Goal: Transaction & Acquisition: Purchase product/service

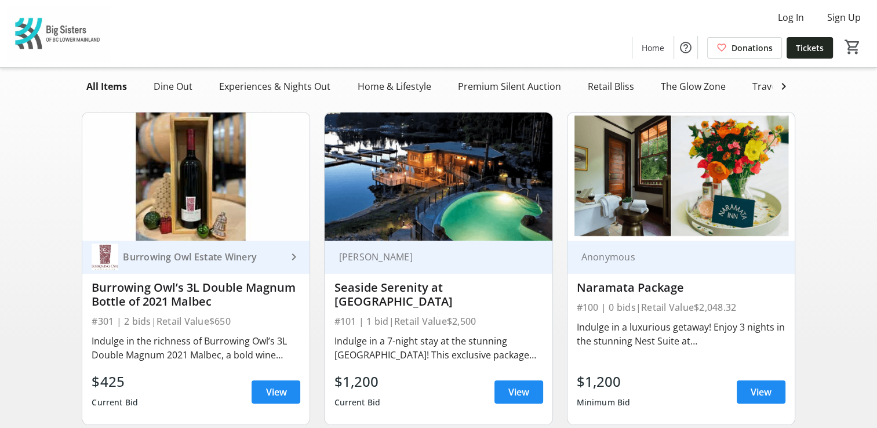
scroll to position [116, 0]
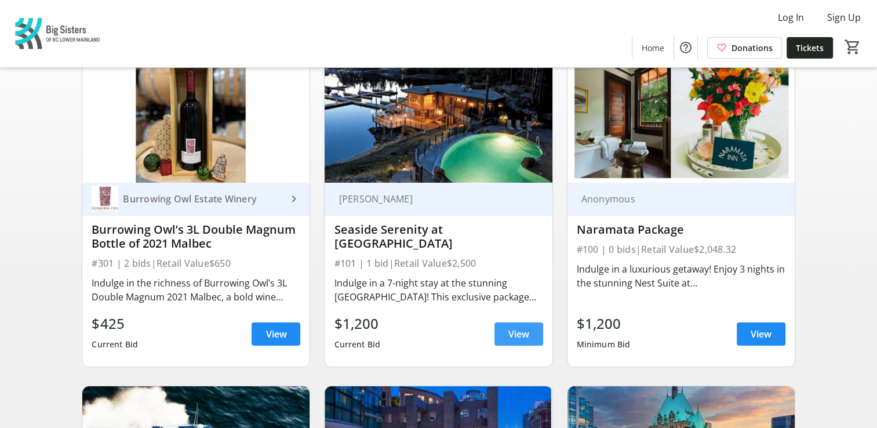
click at [517, 341] on span "View" at bounding box center [519, 334] width 21 height 14
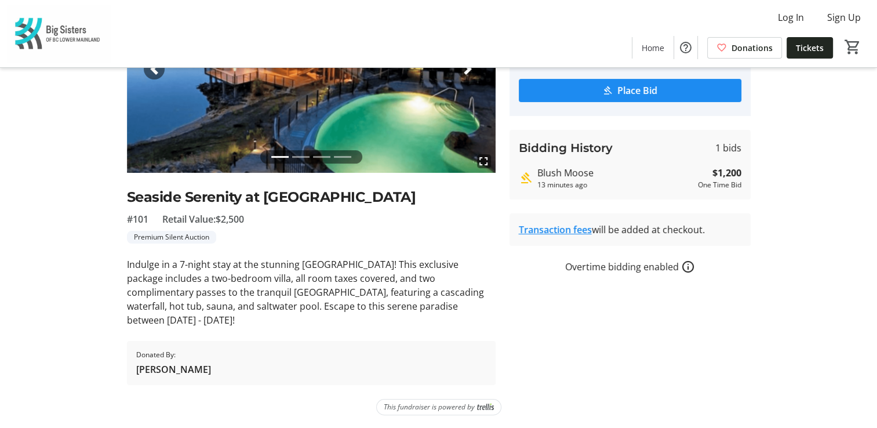
scroll to position [28, 0]
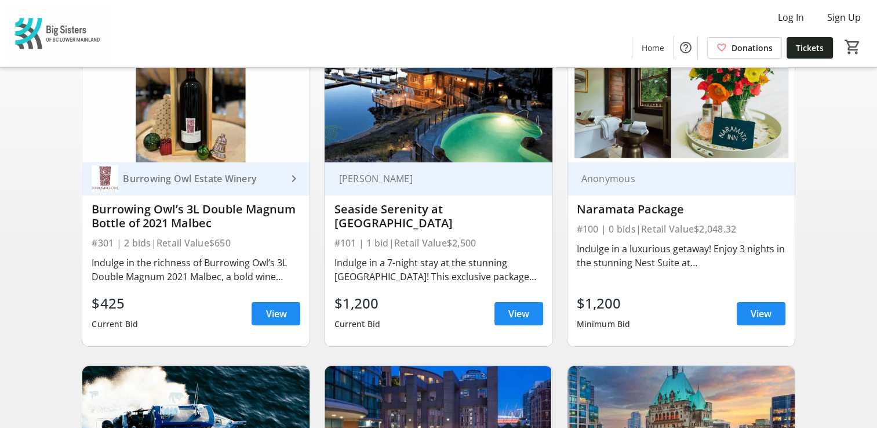
scroll to position [116, 0]
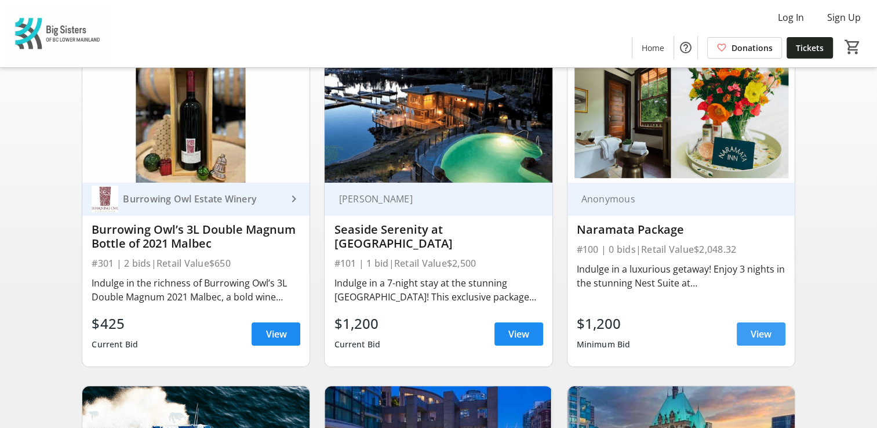
click at [757, 339] on span "View" at bounding box center [761, 334] width 21 height 14
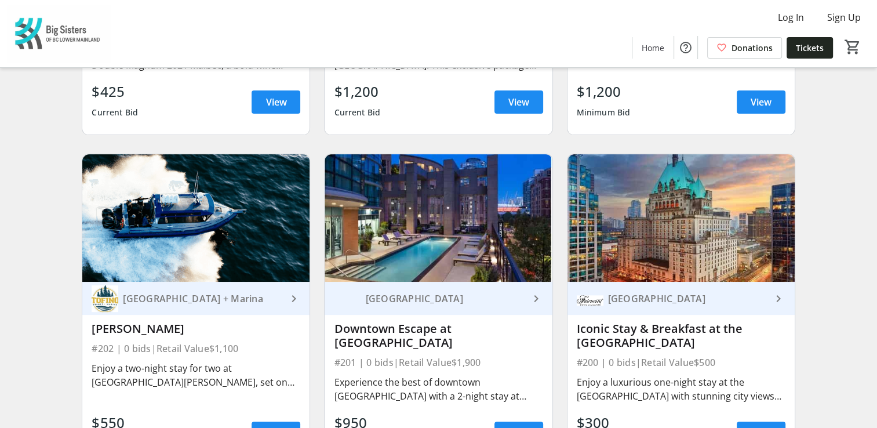
scroll to position [406, 0]
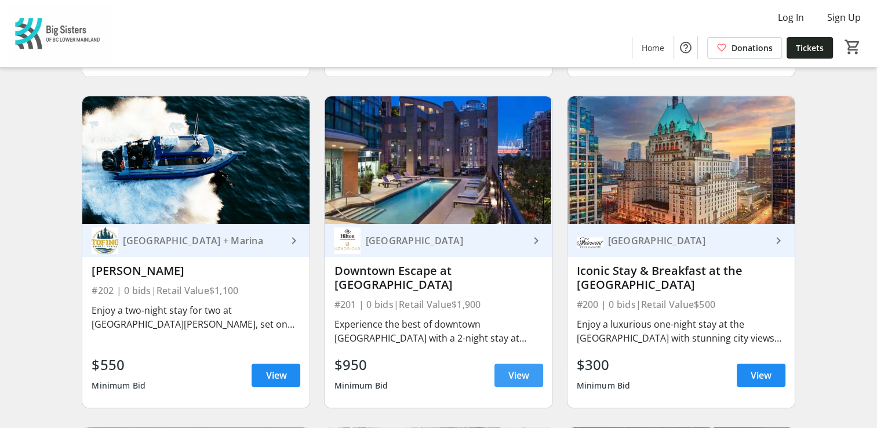
click at [518, 378] on span "View" at bounding box center [519, 375] width 21 height 14
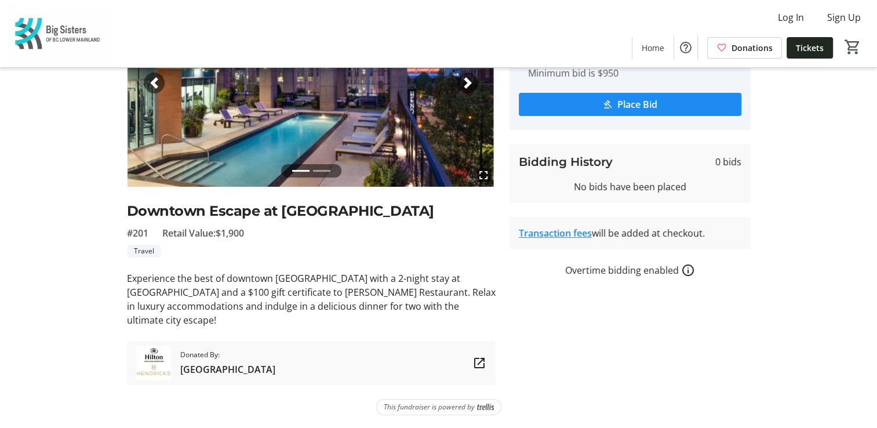
scroll to position [72, 0]
